Goal: Find specific page/section: Find specific page/section

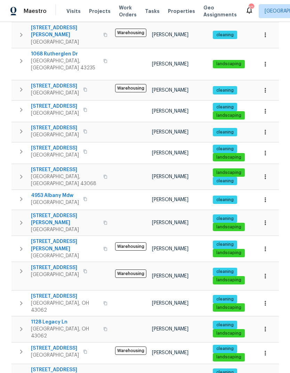
scroll to position [407, 0]
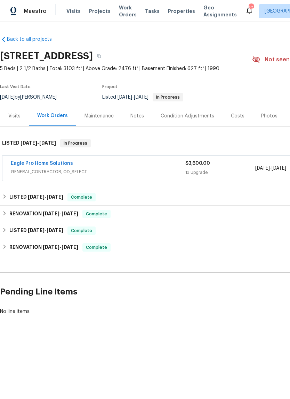
click at [36, 161] on link "Eagle Pro Home Solutions" at bounding box center [42, 163] width 62 height 5
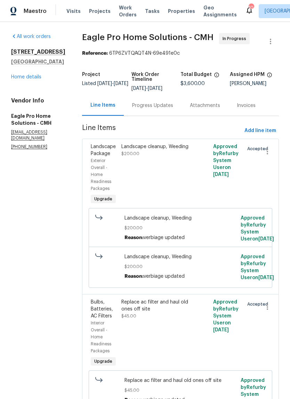
click at [160, 108] on div "Progress Updates" at bounding box center [153, 105] width 58 height 21
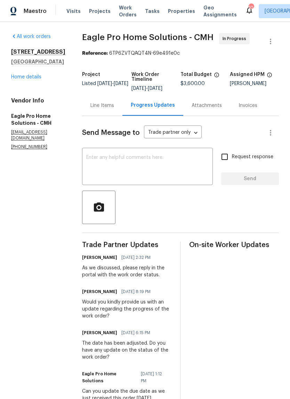
click at [120, 116] on div "Line Items" at bounding box center [102, 105] width 40 height 21
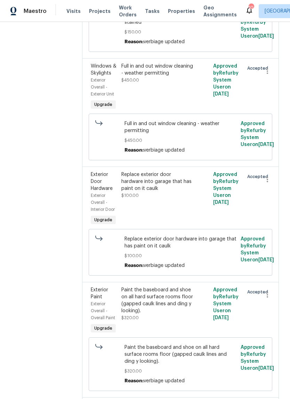
scroll to position [950, 0]
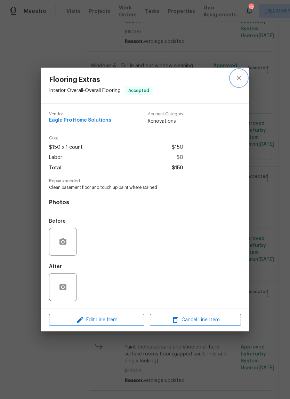
click at [241, 80] on icon "close" at bounding box center [239, 78] width 8 height 8
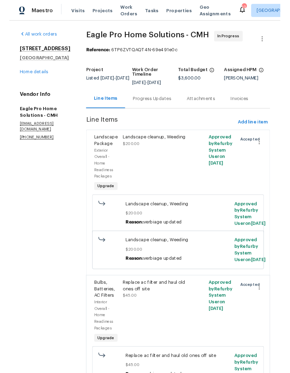
scroll to position [0, 0]
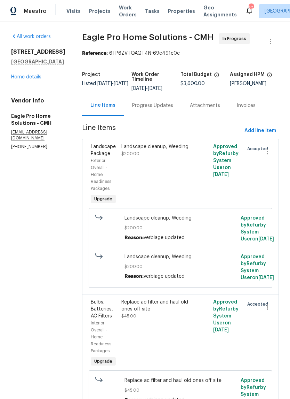
click at [172, 109] on div "Progress Updates" at bounding box center [152, 105] width 41 height 7
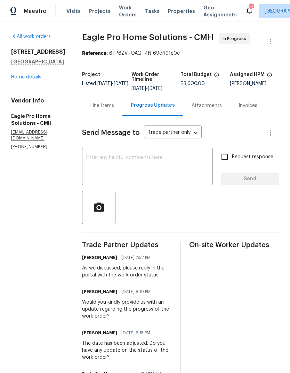
click at [125, 166] on textarea at bounding box center [147, 167] width 123 height 24
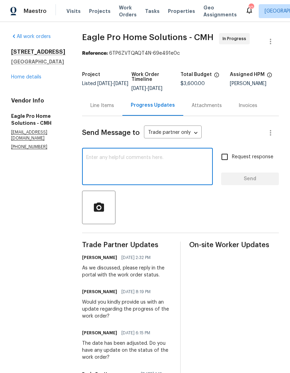
paste textarea "https://form.typeform.com/to/ULk54iCQ"
type textarea "https://form.typeform.com/to/ULk54iCQ Paint order form"
click at [246, 161] on span "Request response" at bounding box center [252, 156] width 41 height 7
click at [232, 164] on input "Request response" at bounding box center [225, 156] width 15 height 15
checkbox input "true"
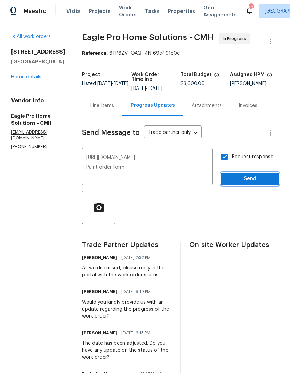
click at [264, 183] on span "Send" at bounding box center [250, 178] width 47 height 9
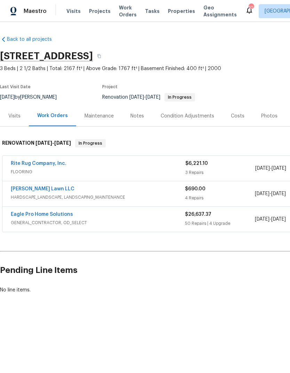
click at [179, 11] on span "Properties" at bounding box center [181, 11] width 27 height 7
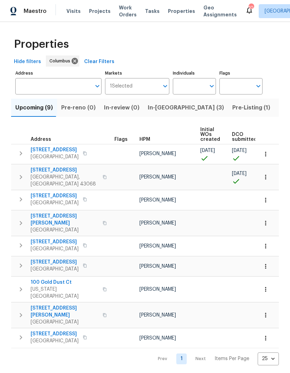
click at [69, 90] on input "Address" at bounding box center [53, 86] width 76 height 16
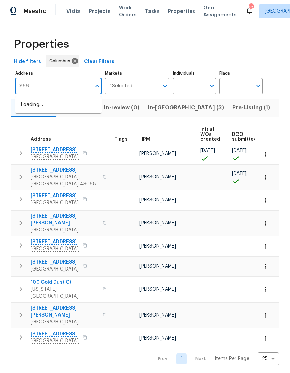
type input "8665"
click at [68, 106] on li "[STREET_ADDRESS]" at bounding box center [58, 105] width 86 height 12
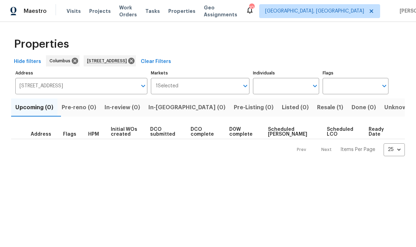
click at [290, 103] on span "Resale (1)" at bounding box center [330, 108] width 26 height 10
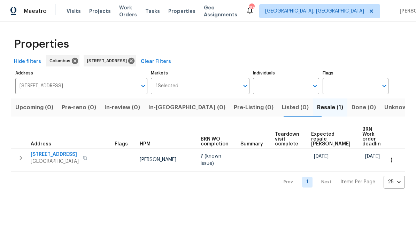
click at [59, 153] on span "[STREET_ADDRESS]" at bounding box center [55, 154] width 48 height 7
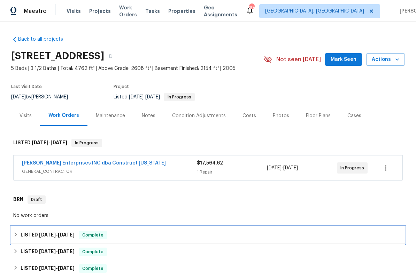
click at [141, 229] on div "LISTED 6/30/25 - 7/7/25 Complete" at bounding box center [207, 235] width 393 height 17
